Goal: Task Accomplishment & Management: Complete application form

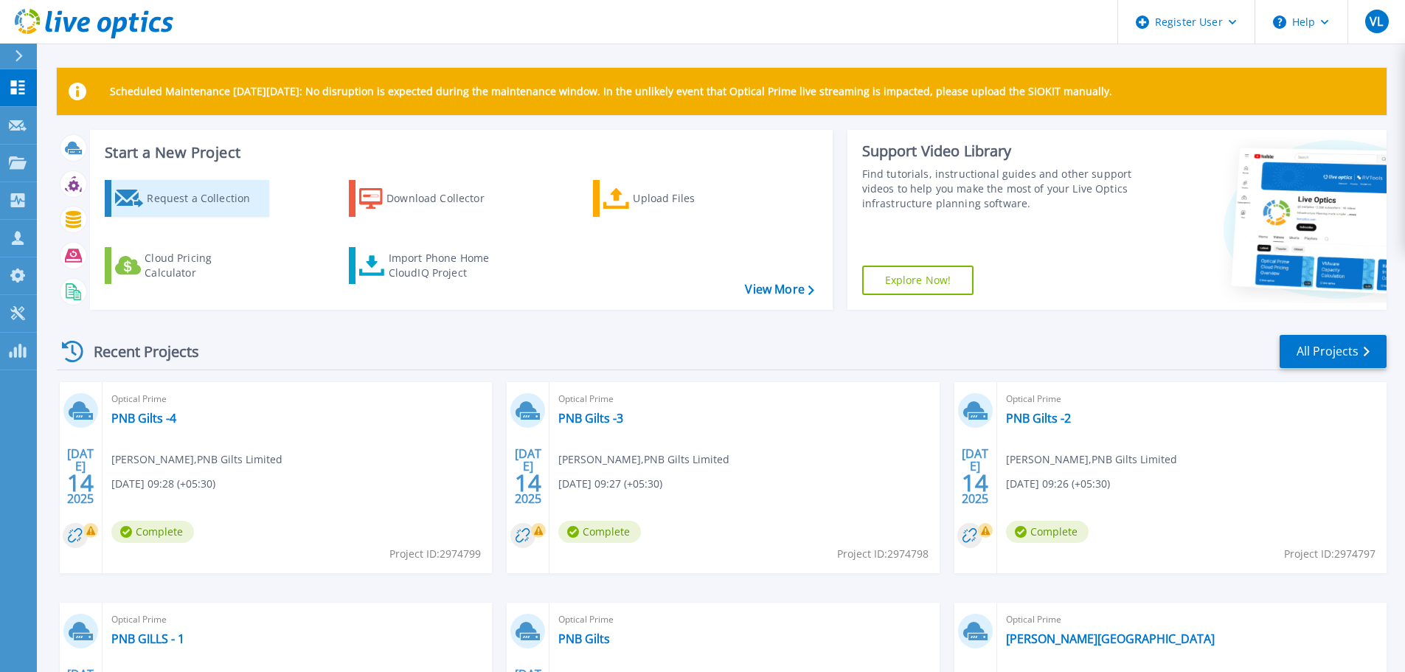
click at [165, 194] on div "Request a Collection" at bounding box center [206, 199] width 118 height 30
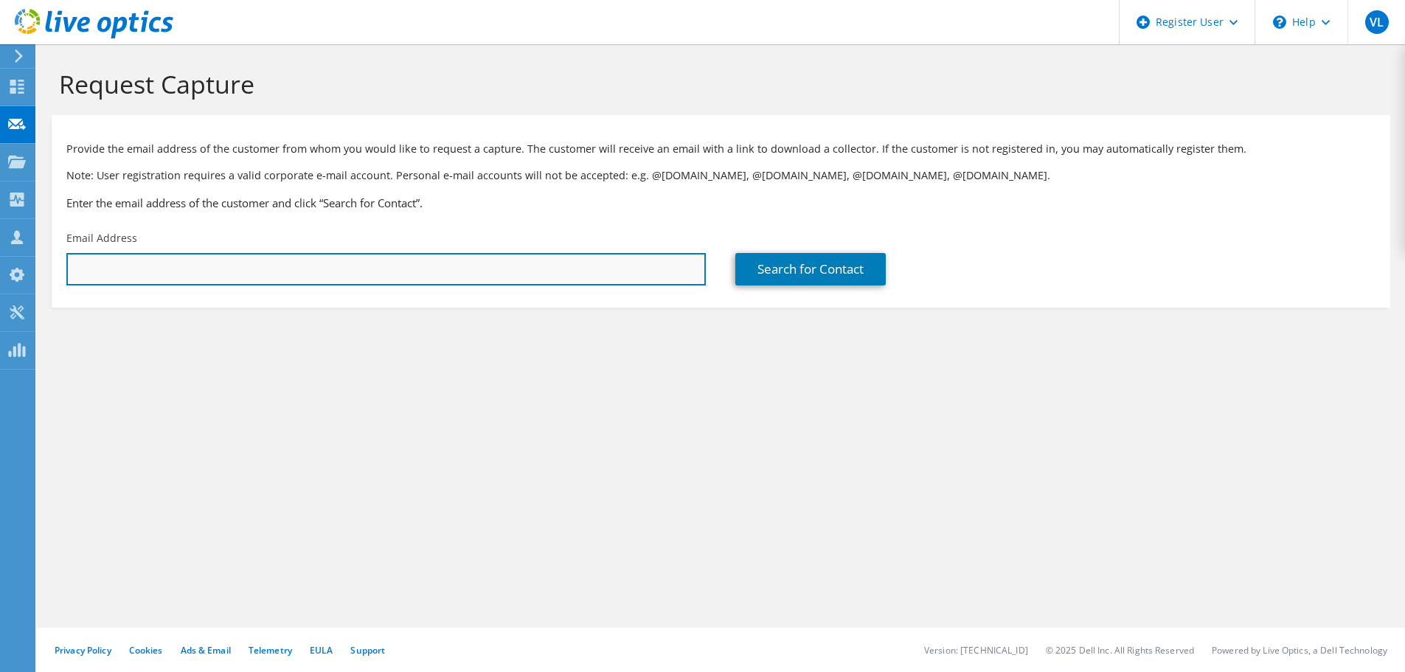
click at [264, 275] on input "text" at bounding box center [385, 269] width 639 height 32
paste input "Sharma, Deepak <Deepak.Sharma@teoco.com>"
drag, startPoint x: 165, startPoint y: 266, endPoint x: 0, endPoint y: 266, distance: 165.2
click at [0, 266] on div "VL Dell User Vinod Lalwani Vinod.Lalwani@dell.com Dell My Profile Log Out \n He…" at bounding box center [702, 336] width 1405 height 672
type input "Deepak.Sharma@teoco.com"
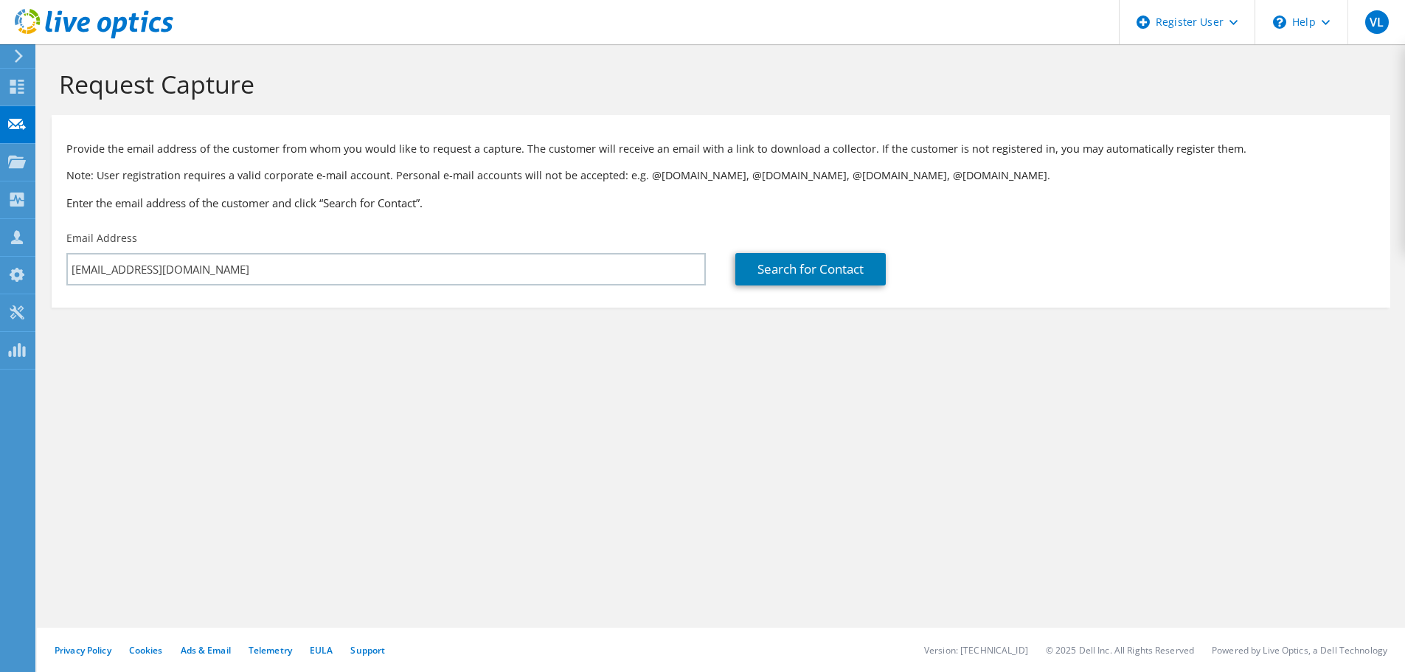
click at [745, 482] on div "Request Capture Provide the email address of the customer from whom you would l…" at bounding box center [721, 358] width 1368 height 628
click at [816, 272] on link "Search for Contact" at bounding box center [810, 269] width 150 height 32
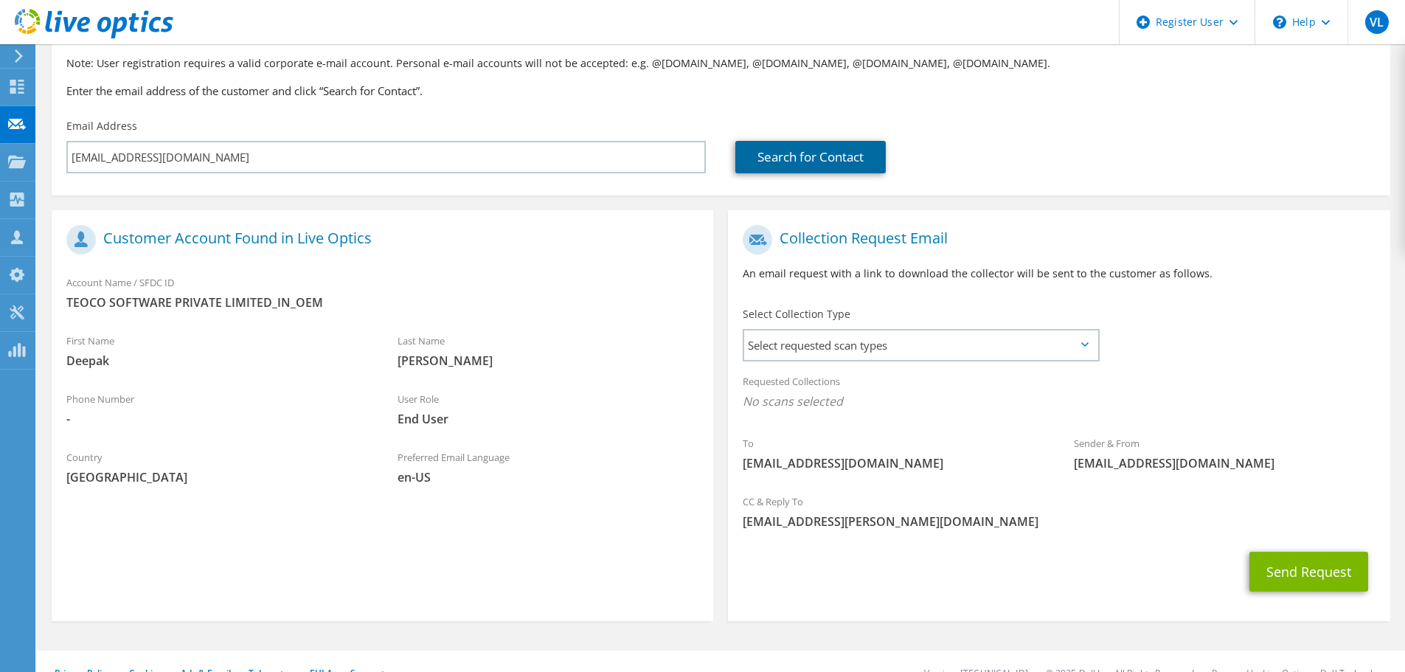
scroll to position [135, 0]
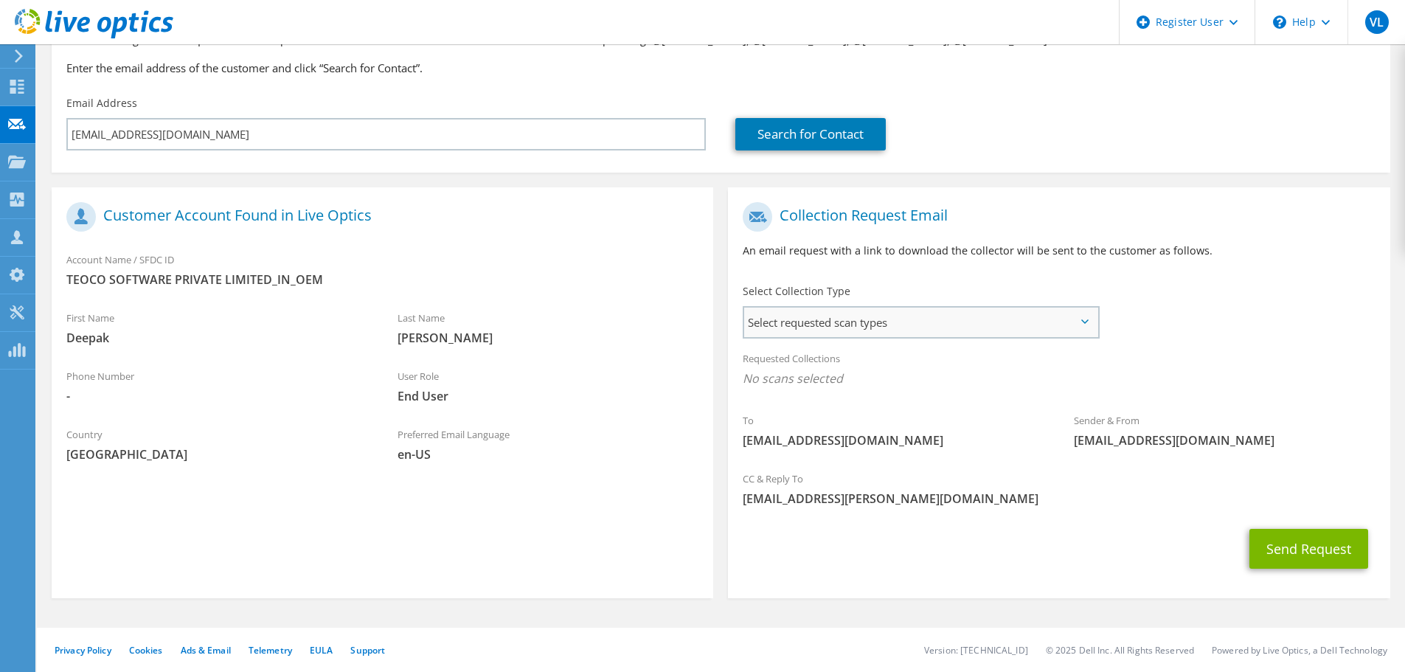
click at [1035, 334] on span "Select requested scan types" at bounding box center [920, 323] width 353 height 30
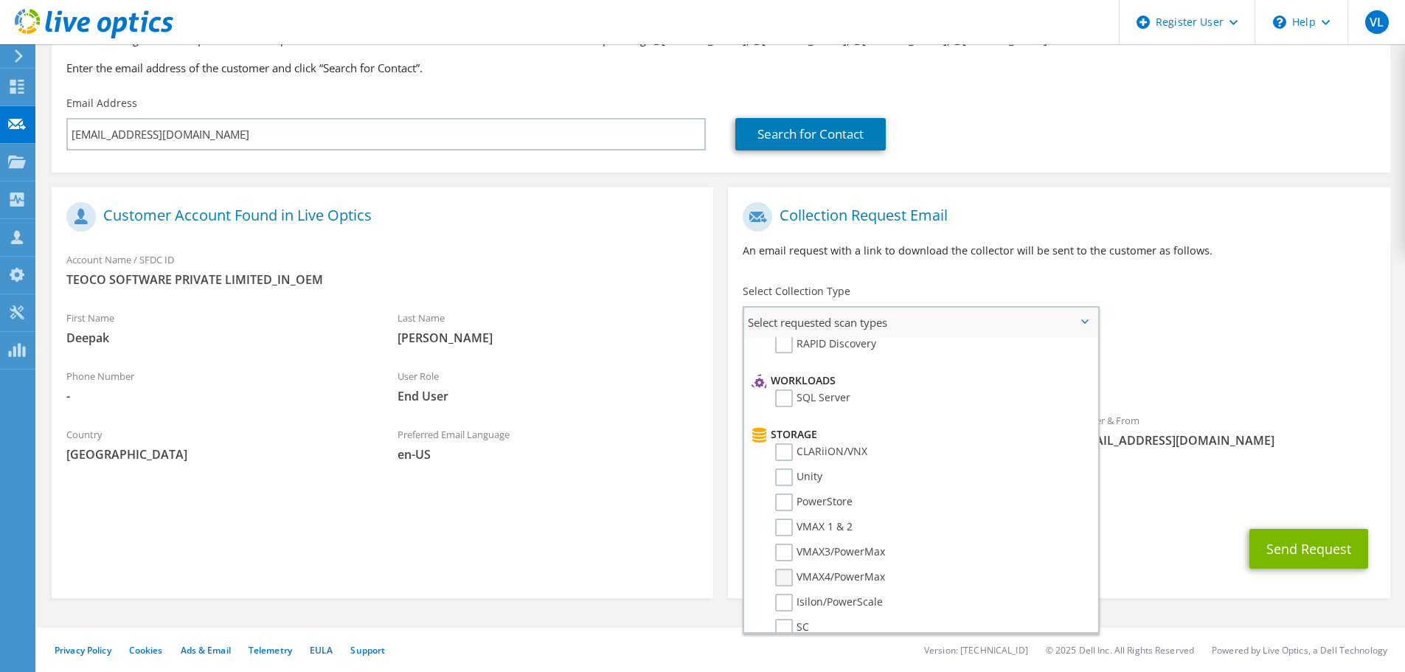
scroll to position [148, 0]
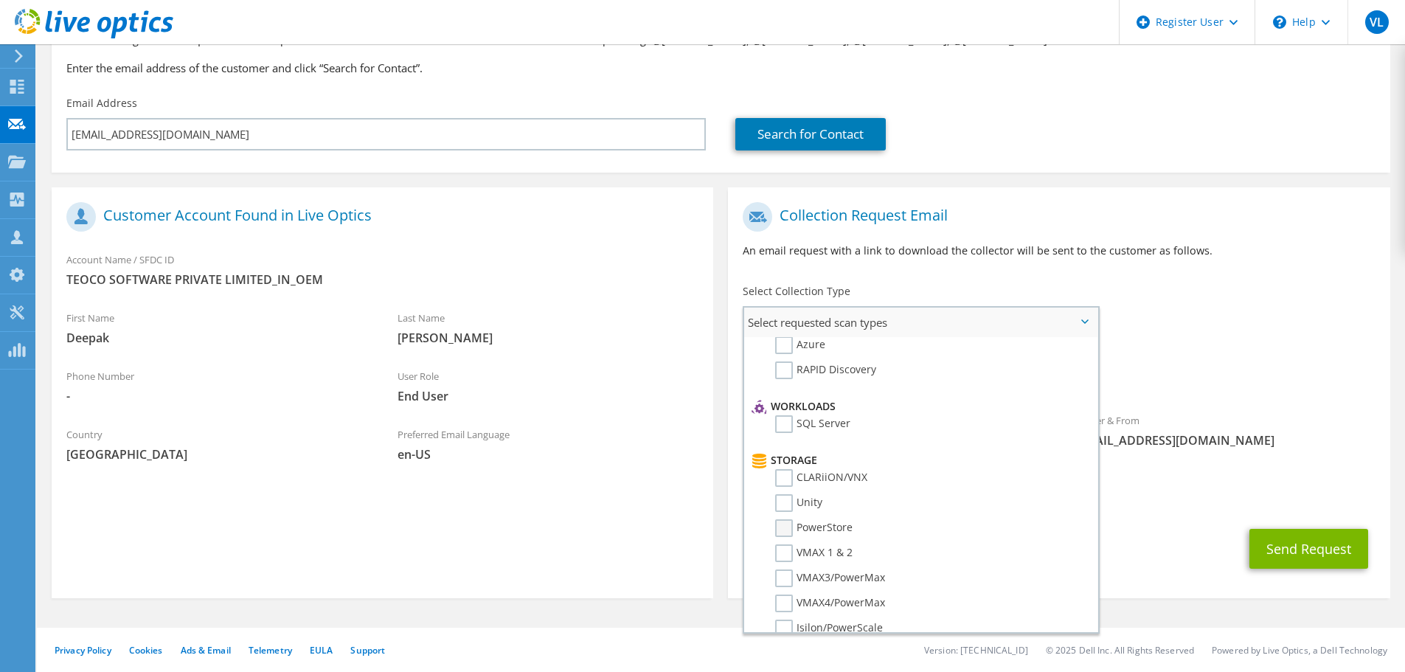
click at [786, 527] on label "PowerStore" at bounding box center [813, 528] width 77 height 18
click at [0, 0] on input "PowerStore" at bounding box center [0, 0] width 0 height 0
click at [787, 502] on label "Unity" at bounding box center [798, 503] width 47 height 18
click at [0, 0] on input "Unity" at bounding box center [0, 0] width 0 height 0
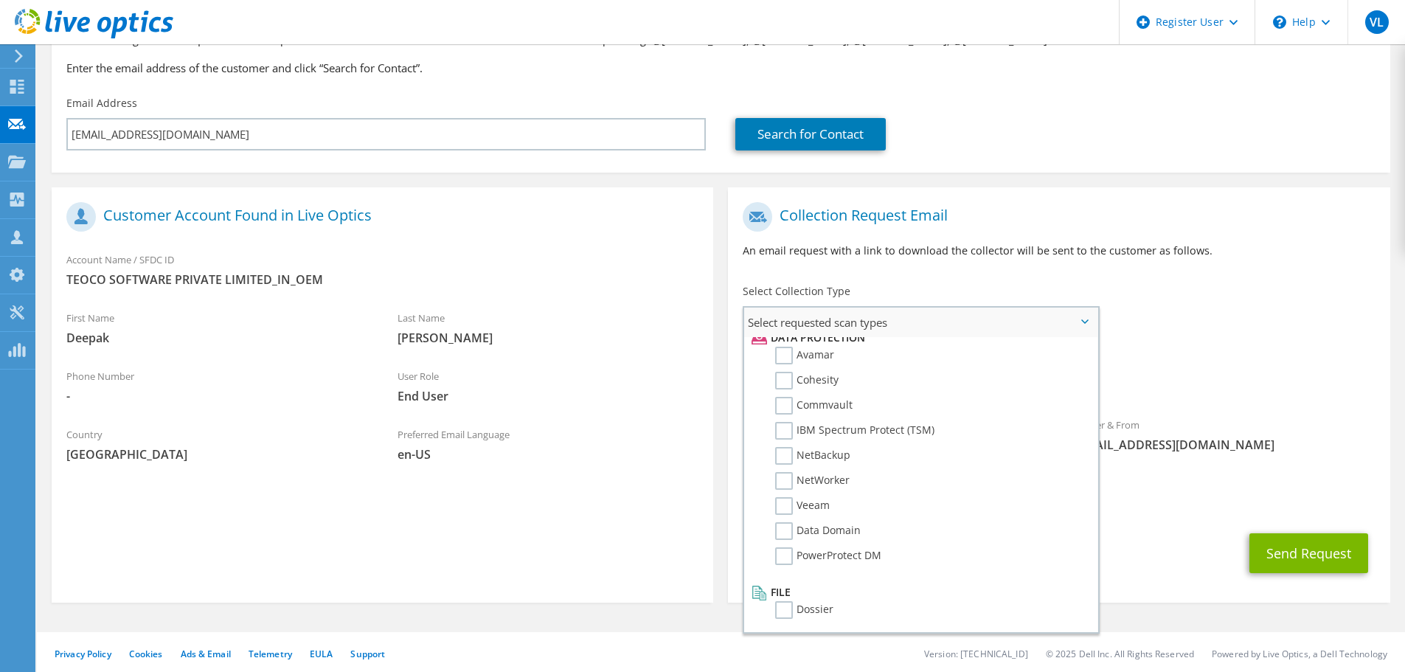
scroll to position [651, 0]
click at [1305, 556] on button "Send Request" at bounding box center [1308, 553] width 119 height 40
